Goal: Navigation & Orientation: Find specific page/section

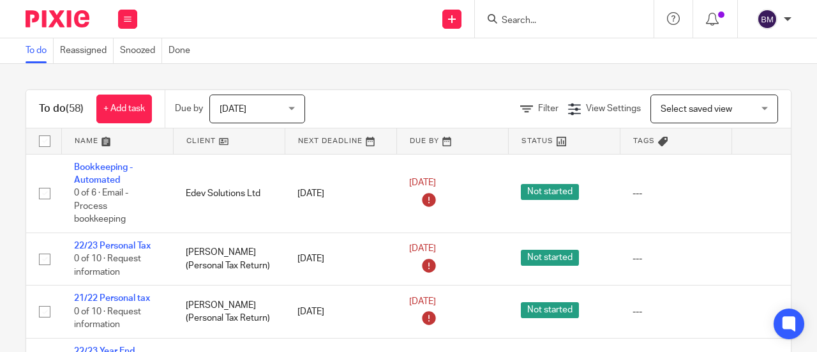
drag, startPoint x: 546, startPoint y: 36, endPoint x: 540, endPoint y: 30, distance: 8.6
click at [541, 31] on body "Work Email Clients Team Reports Work Email Clients Team Reports Settings Send n…" at bounding box center [408, 176] width 817 height 352
click at [533, 22] on input "Search" at bounding box center [557, 20] width 115 height 11
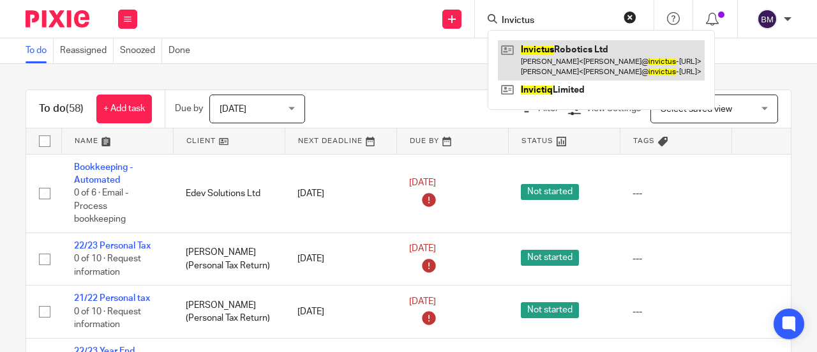
type input "Invictus"
click at [655, 66] on link at bounding box center [601, 60] width 207 height 40
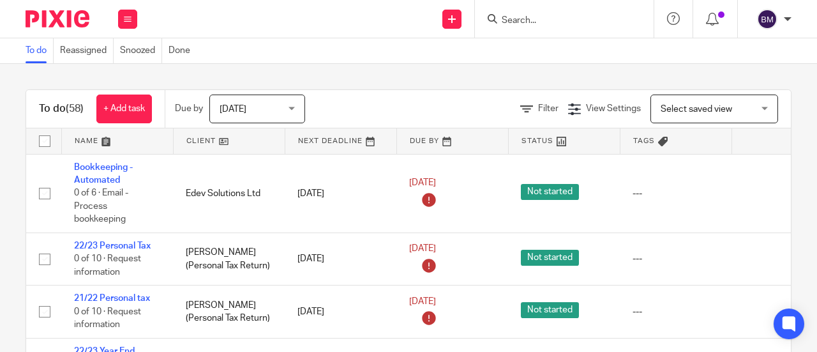
click at [571, 21] on input "Search" at bounding box center [557, 20] width 115 height 11
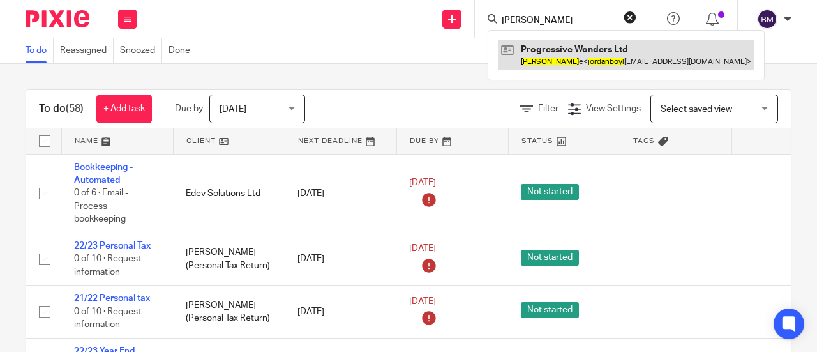
type input "jordan boyl"
click at [606, 49] on link at bounding box center [626, 54] width 257 height 29
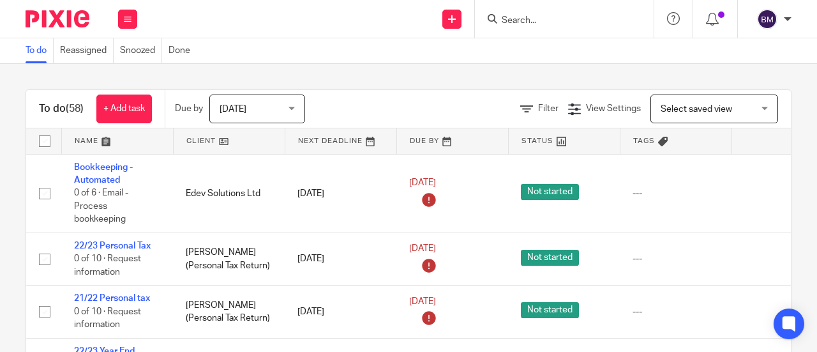
click at [549, 21] on input "Search" at bounding box center [557, 20] width 115 height 11
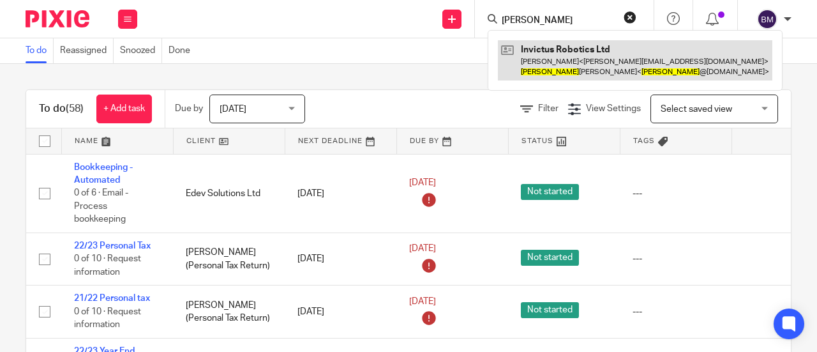
type input "Sachit"
click at [567, 64] on link at bounding box center [635, 60] width 274 height 40
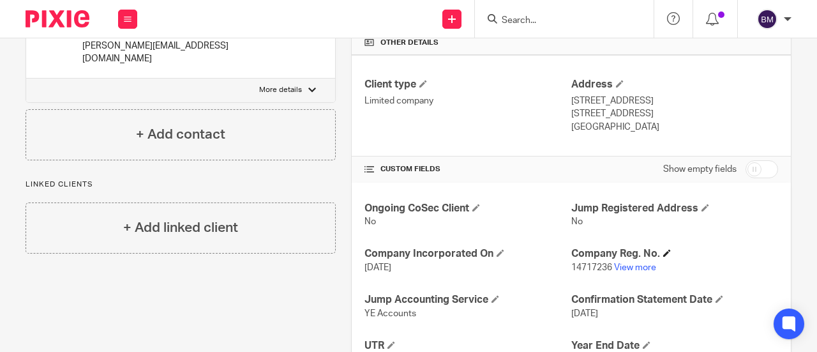
scroll to position [322, 0]
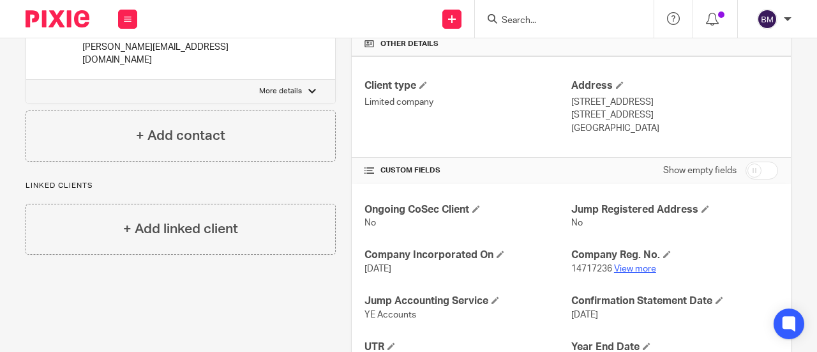
click at [631, 266] on link "View more" at bounding box center [635, 268] width 42 height 9
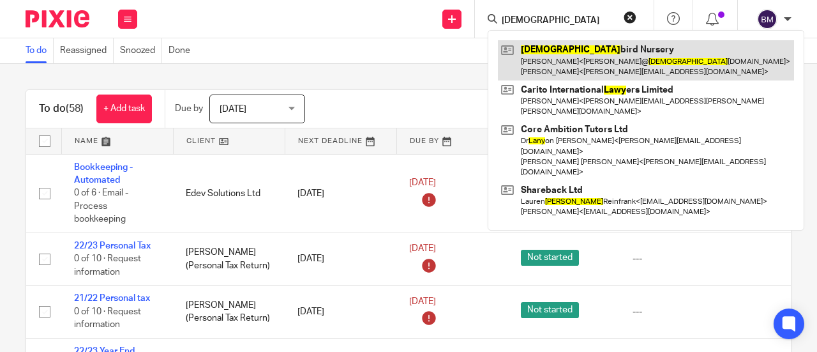
type input "[DEMOGRAPHIC_DATA]"
click at [599, 57] on link at bounding box center [646, 60] width 296 height 40
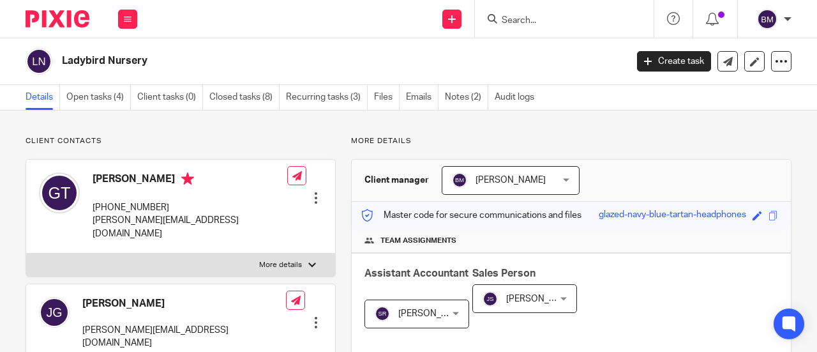
drag, startPoint x: 162, startPoint y: 177, endPoint x: 91, endPoint y: 175, distance: 71.5
click at [91, 175] on div "Gary Twocock +44 797 975 5905 gary.twocock@googlemail.com" at bounding box center [163, 206] width 248 height 80
copy h4 "[PERSON_NAME]"
